Goal: Transaction & Acquisition: Obtain resource

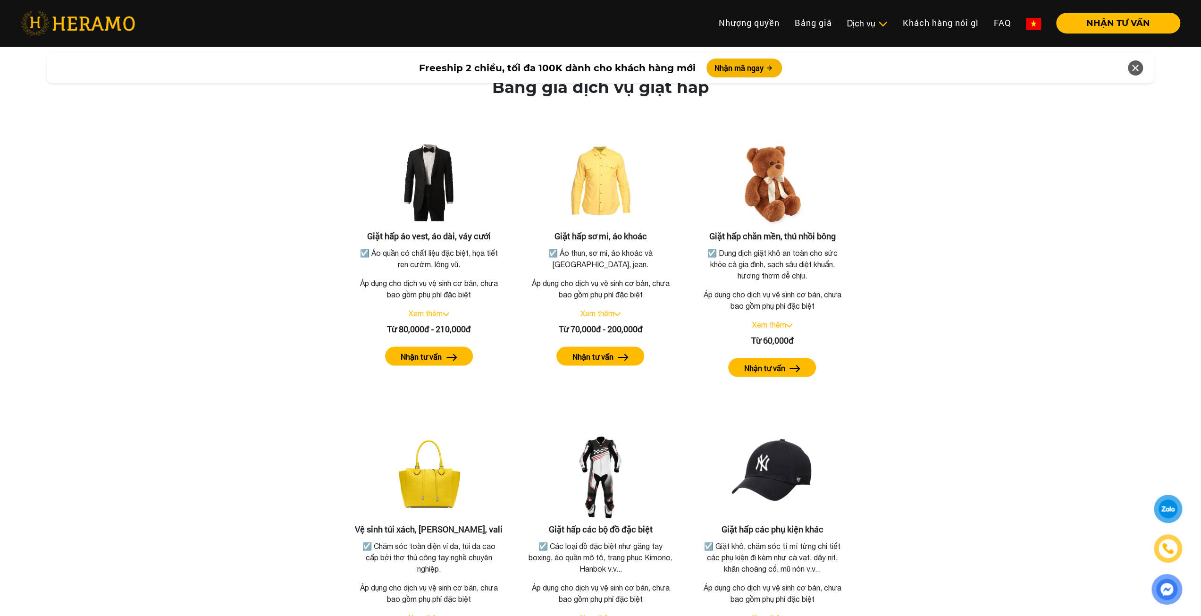
scroll to position [1687, 0]
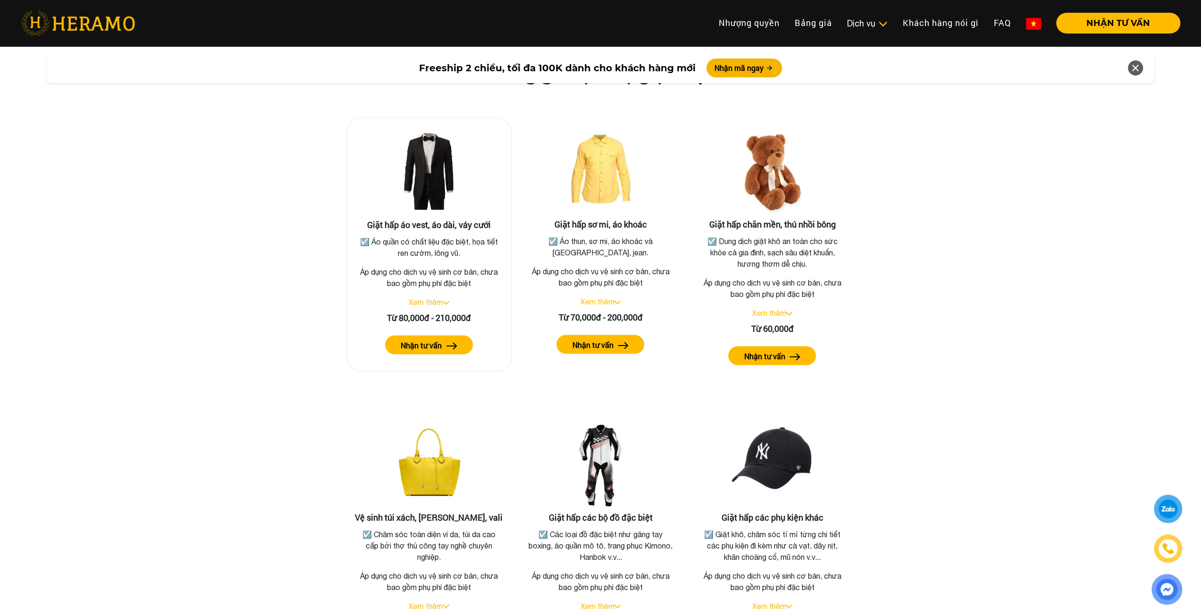
click at [451, 267] on p "Áp dụng cho dịch vụ vệ sinh cơ bản, chưa bao gồm phụ phí đặc biệt" at bounding box center [428, 277] width 149 height 23
click at [442, 335] on button "Nhận tư vấn" at bounding box center [429, 344] width 88 height 19
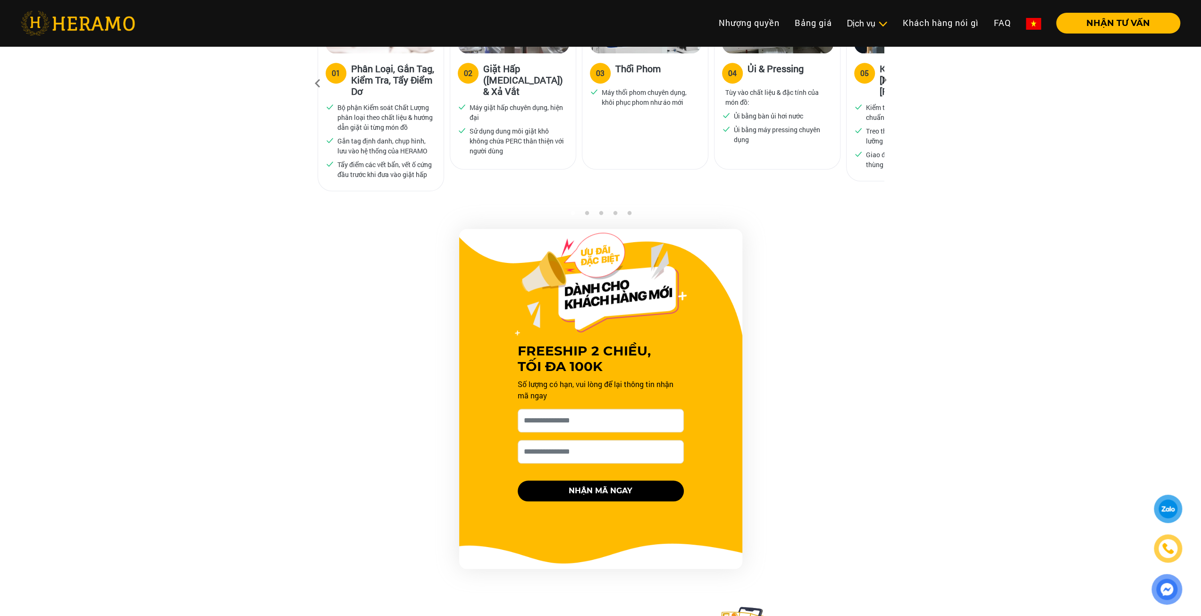
drag, startPoint x: 212, startPoint y: 406, endPoint x: 314, endPoint y: 615, distance: 232.1
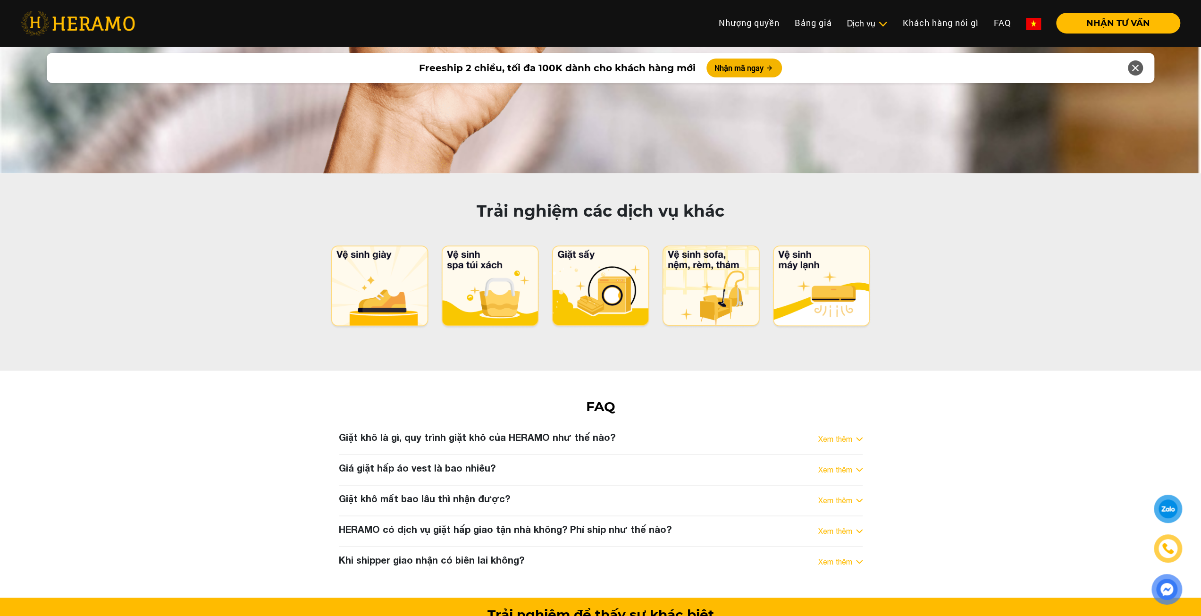
scroll to position [4537, 0]
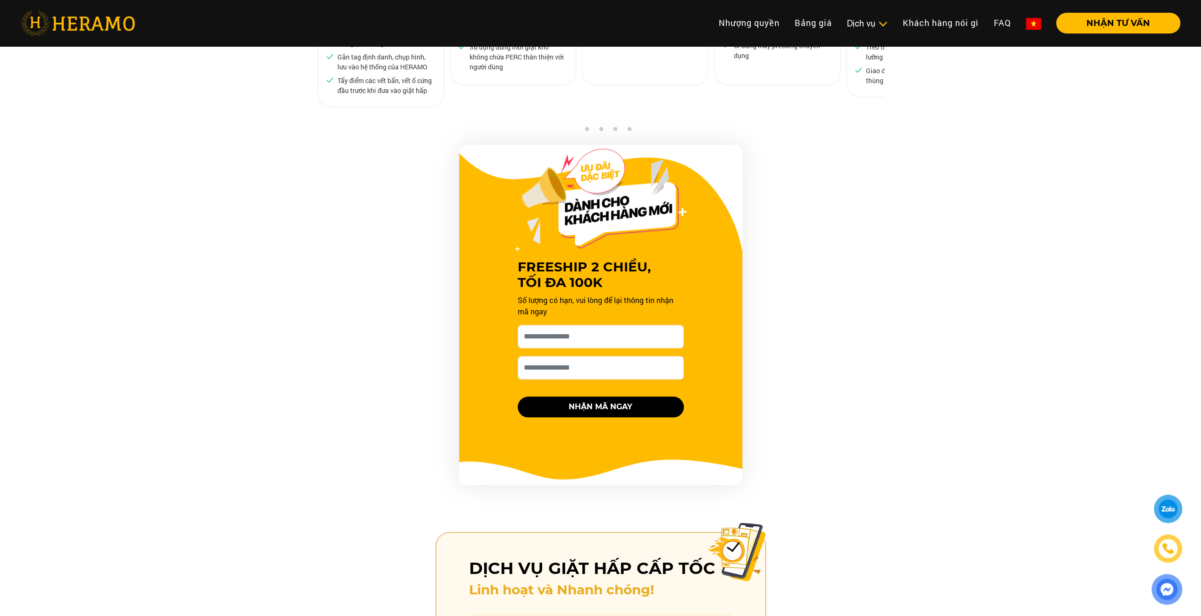
scroll to position [849, 0]
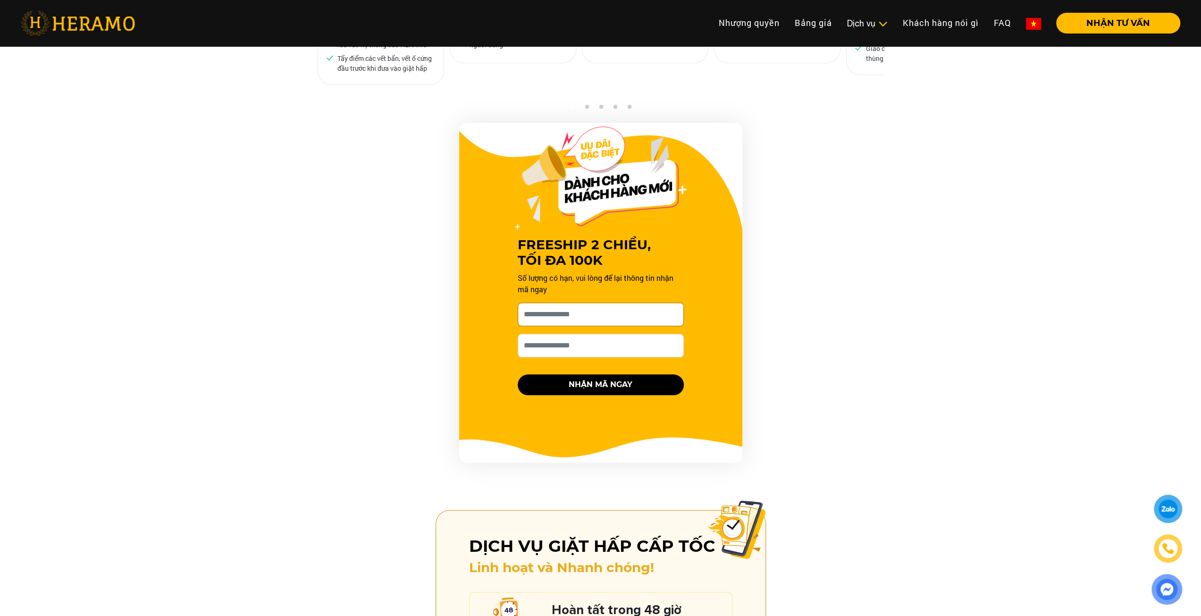
click at [562, 302] on input "Cho HERAMO xin tên của bạn nhé *" at bounding box center [601, 314] width 166 height 24
type input "*****"
click at [584, 302] on input "*****" at bounding box center [601, 314] width 166 height 24
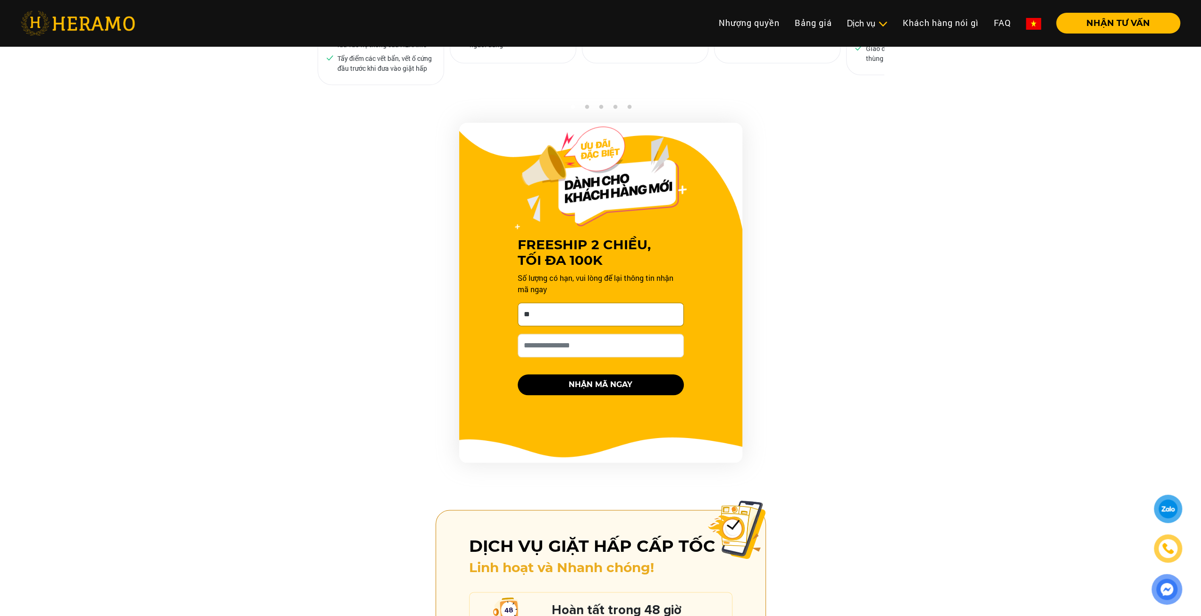
type input "**********"
click at [581, 334] on input "Số điện thoại HERAMO có thể liên hệ là *" at bounding box center [601, 346] width 166 height 24
type input "**********"
click at [644, 374] on button "NHẬN MÃ NGAY" at bounding box center [601, 384] width 166 height 21
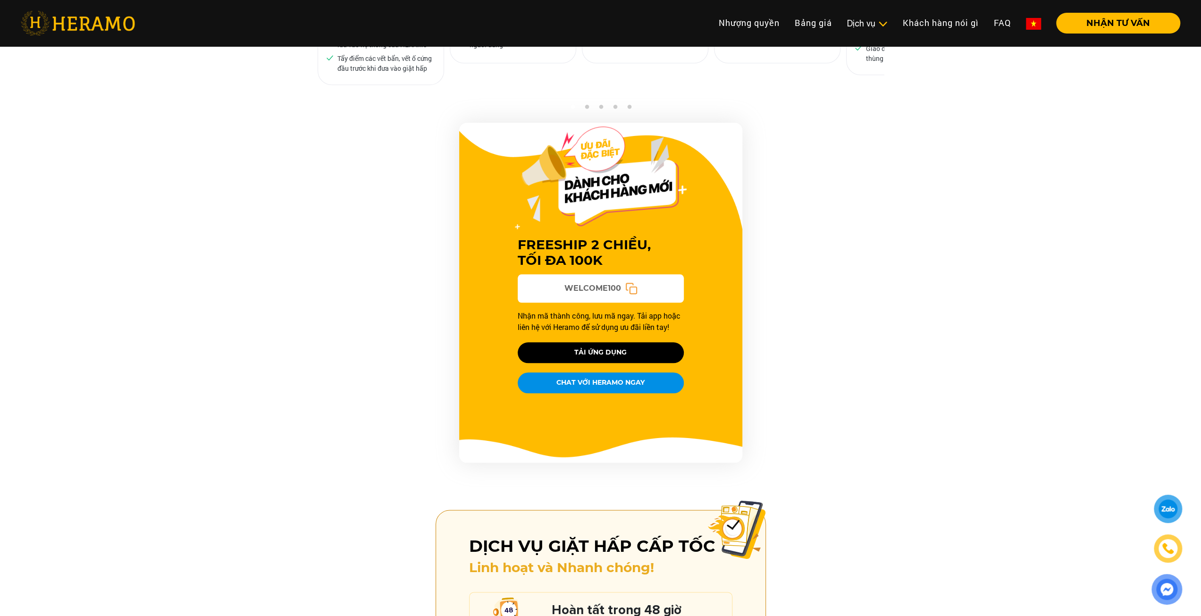
click at [629, 286] on rect at bounding box center [632, 289] width 7 height 7
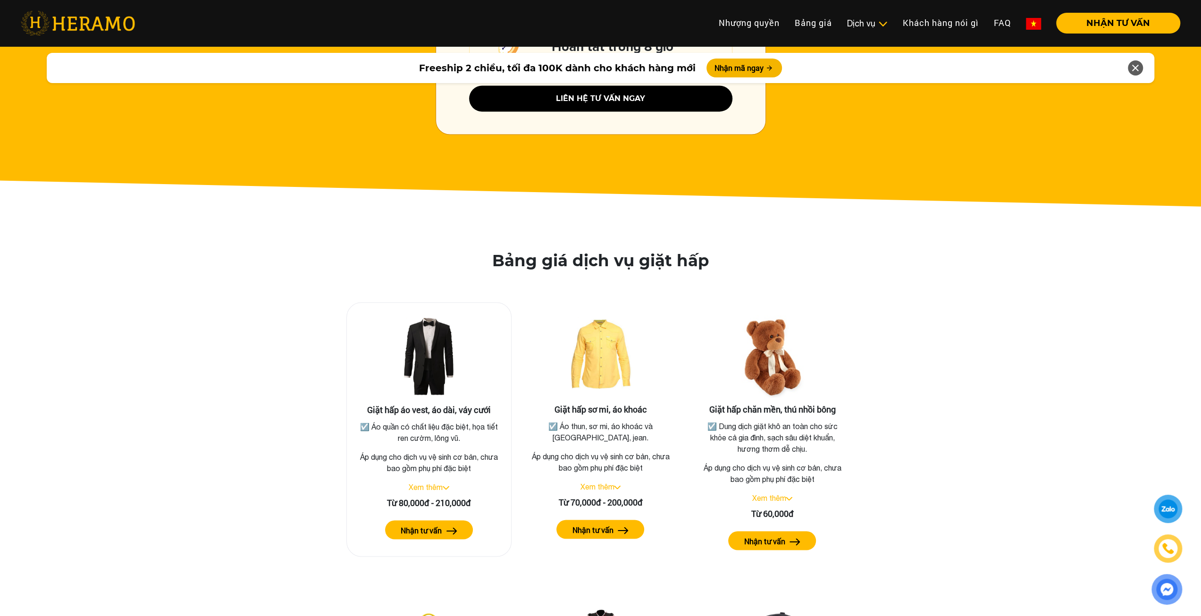
scroll to position [1510, 0]
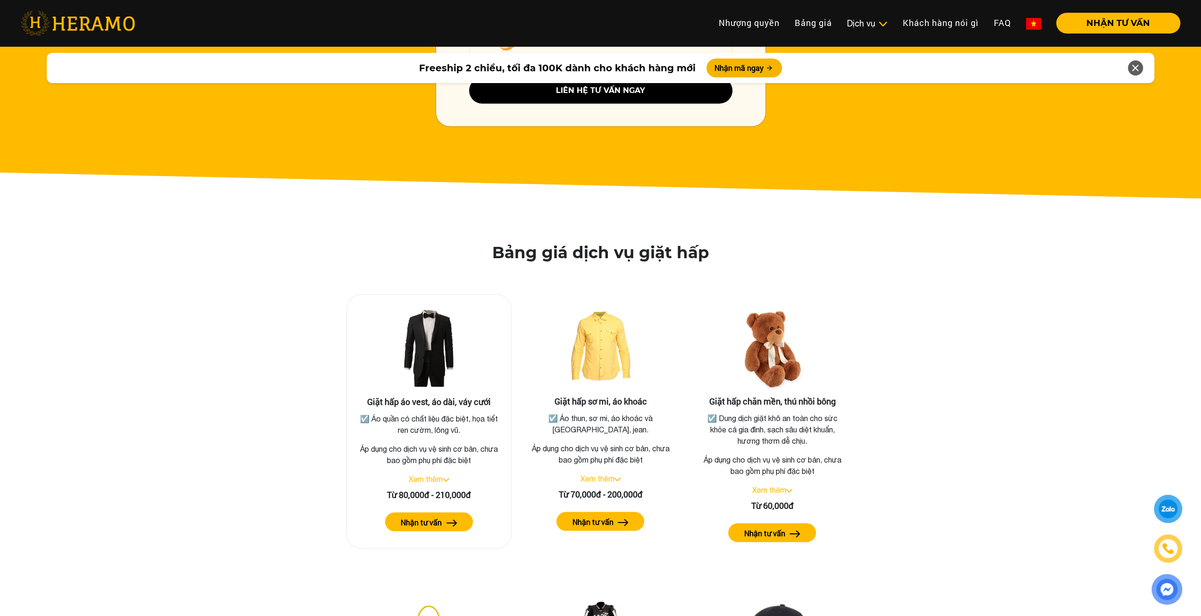
click at [421, 516] on label "Nhận tư vấn" at bounding box center [421, 521] width 41 height 11
click at [430, 516] on label "Nhận tư vấn" at bounding box center [421, 521] width 41 height 11
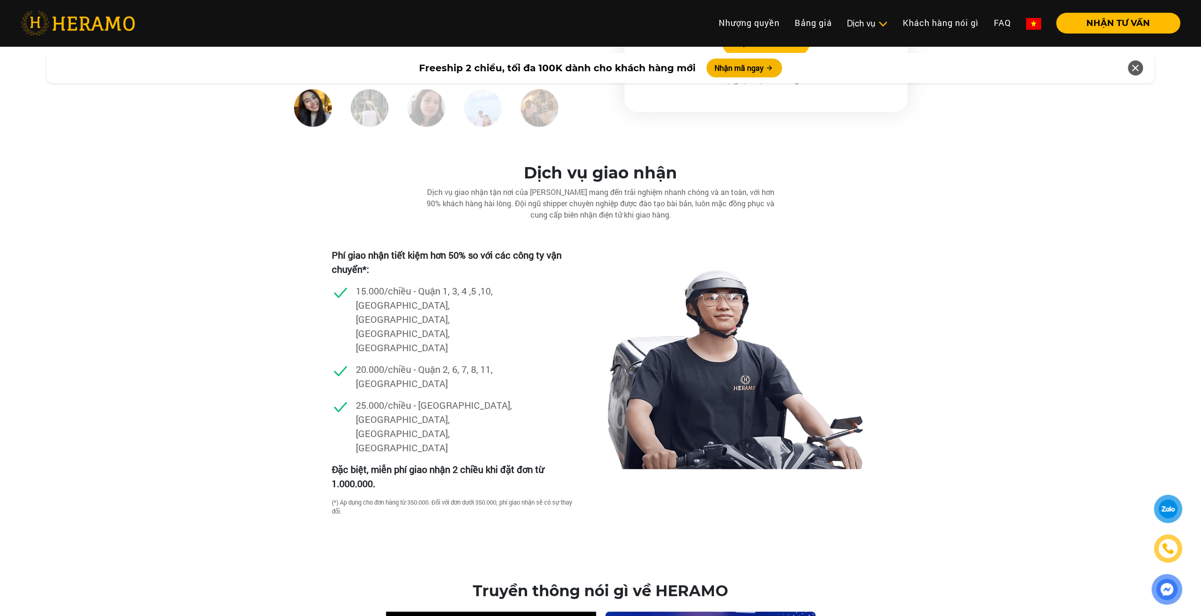
scroll to position [2548, 0]
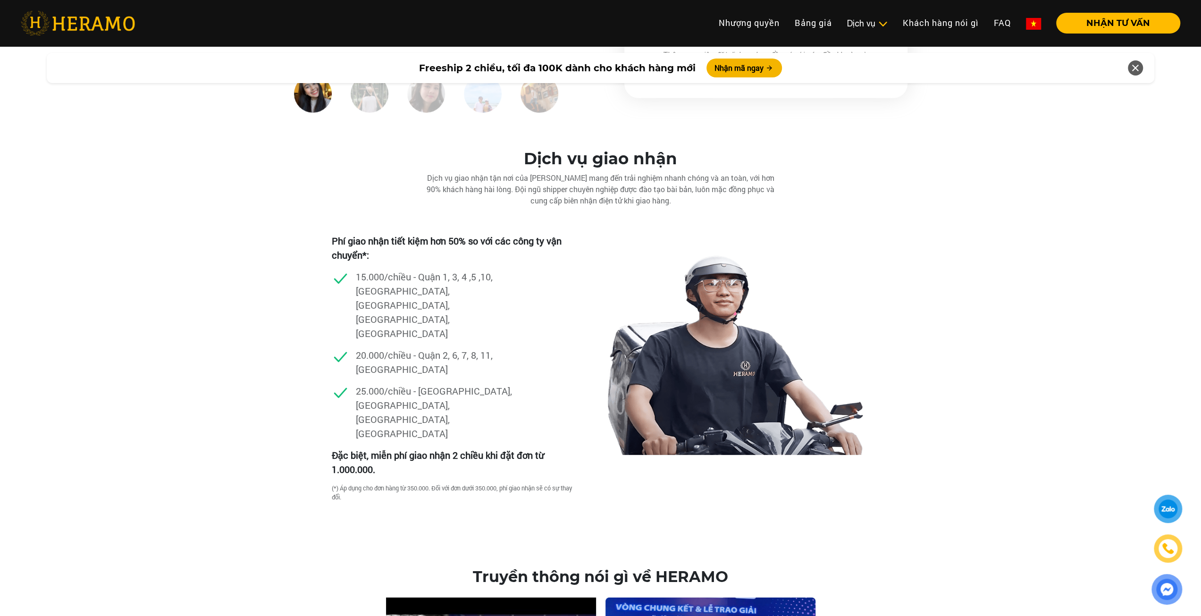
drag, startPoint x: 202, startPoint y: 406, endPoint x: 210, endPoint y: 237, distance: 169.1
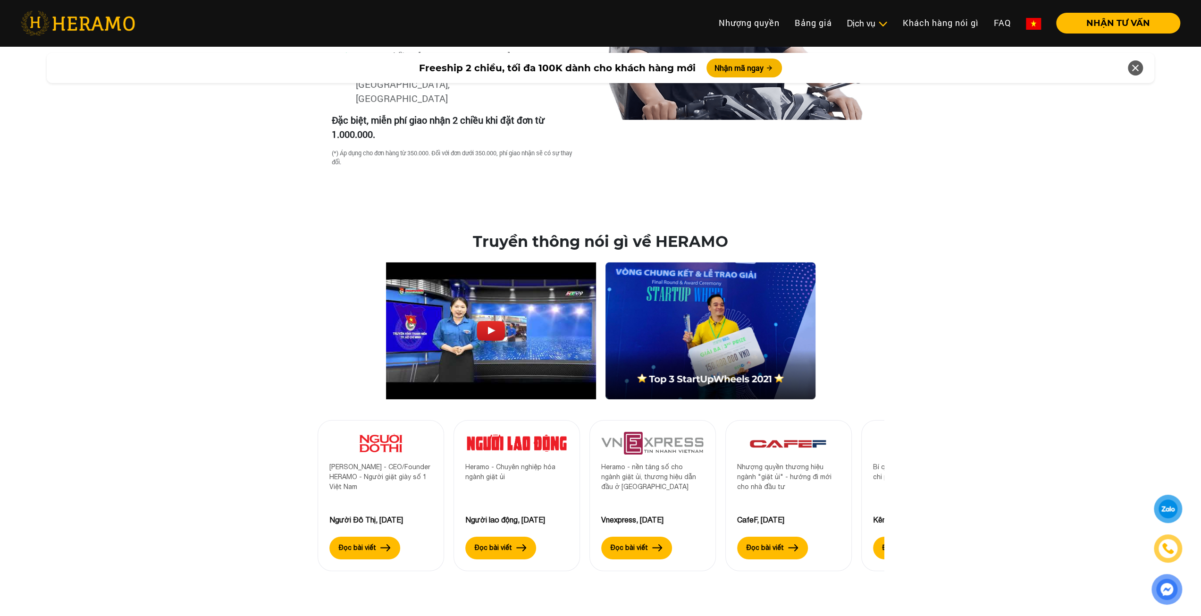
scroll to position [2874, 0]
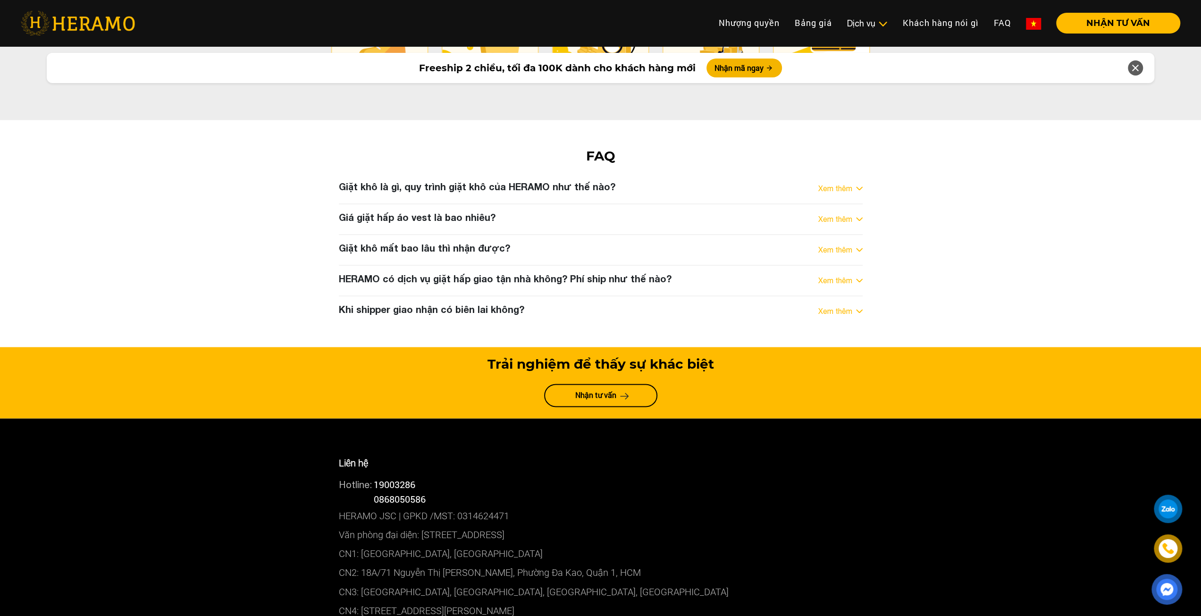
scroll to position [5049, 0]
